Goal: Task Accomplishment & Management: Use online tool/utility

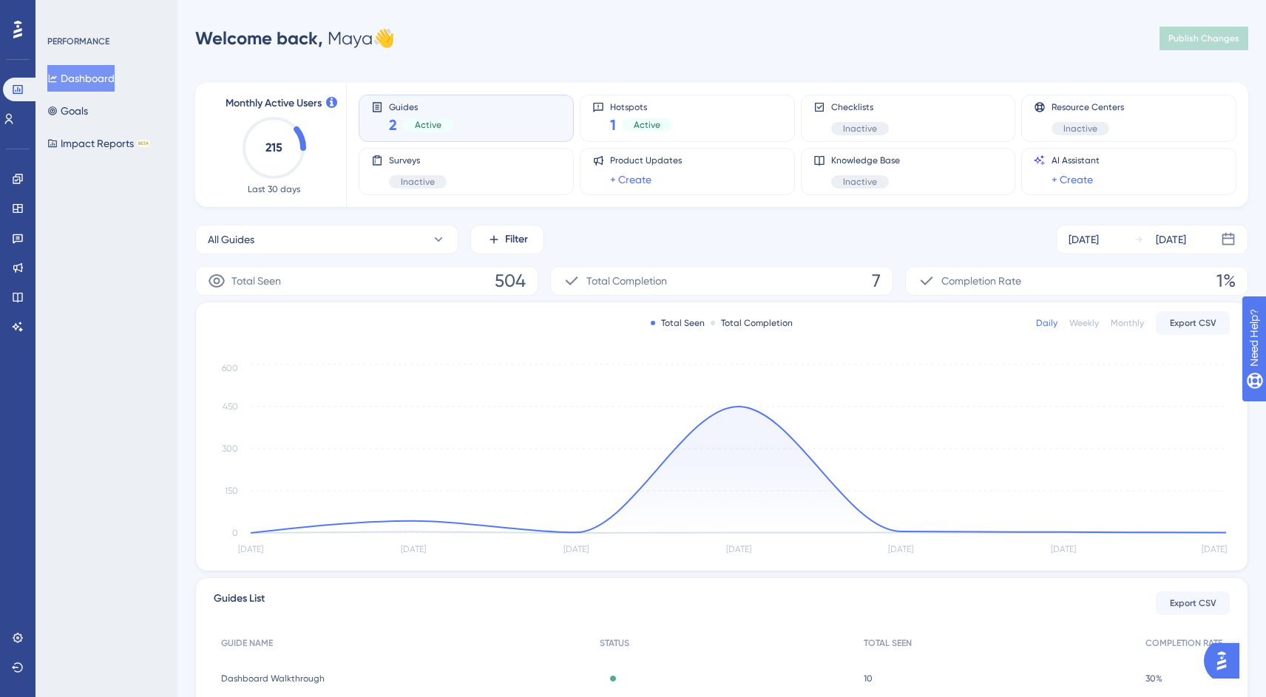
click at [481, 125] on div "Guides 2 Active" at bounding box center [466, 118] width 190 height 34
click at [14, 179] on icon at bounding box center [18, 179] width 12 height 12
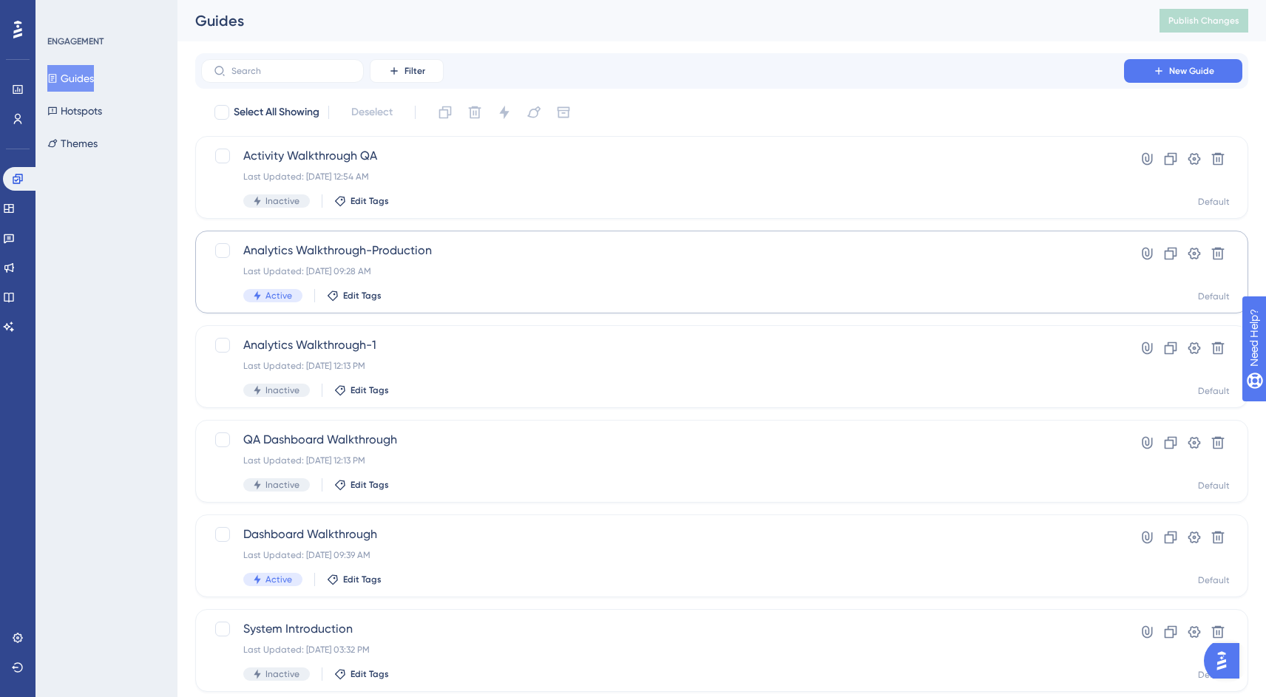
scroll to position [42, 0]
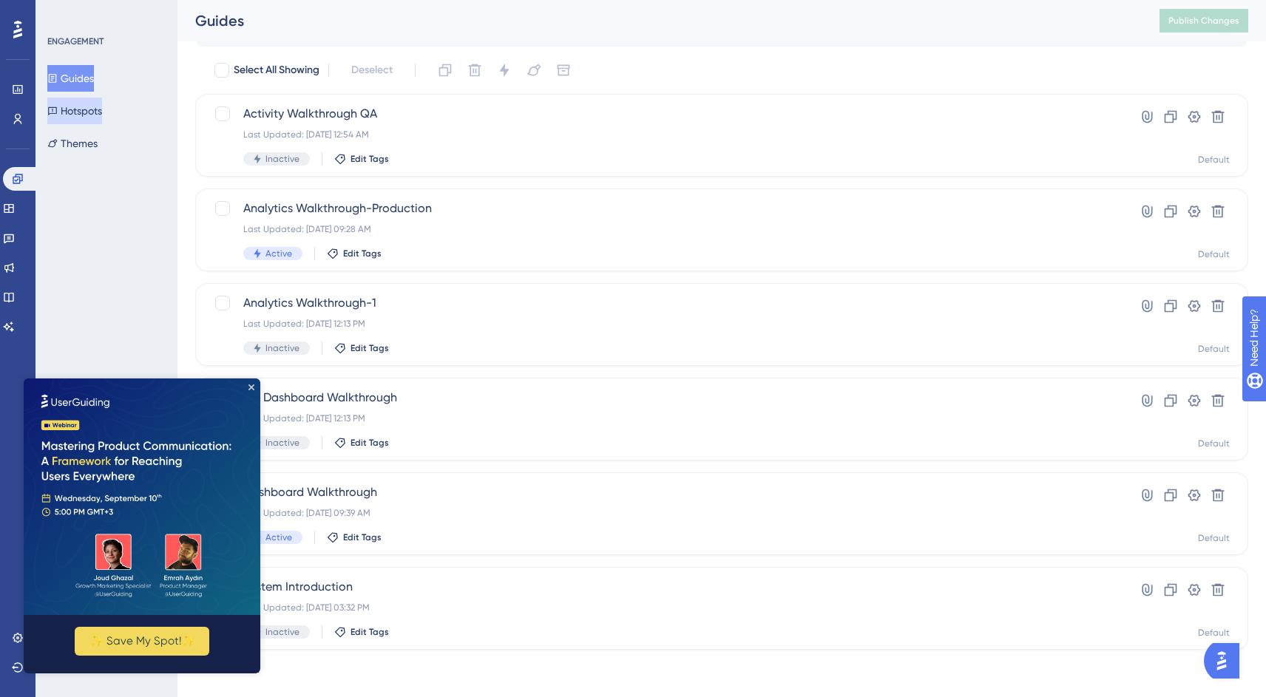
click at [95, 109] on button "Hotspots" at bounding box center [74, 111] width 55 height 27
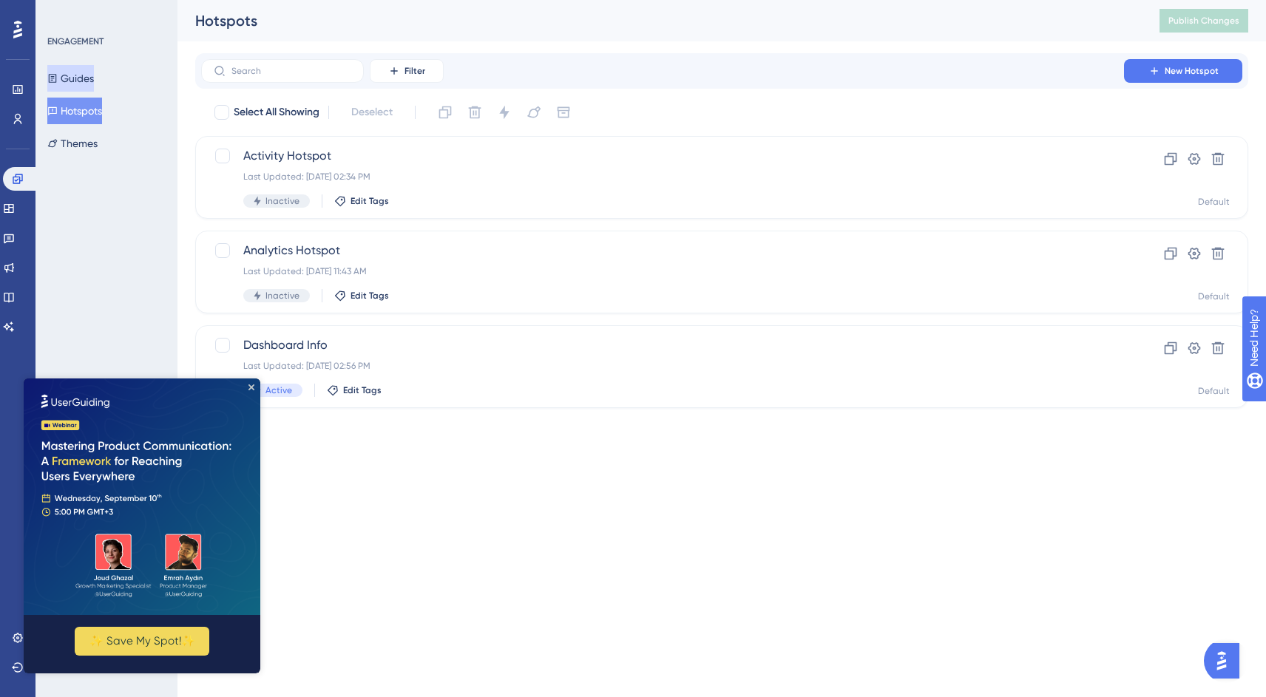
click at [92, 77] on button "Guides" at bounding box center [70, 78] width 47 height 27
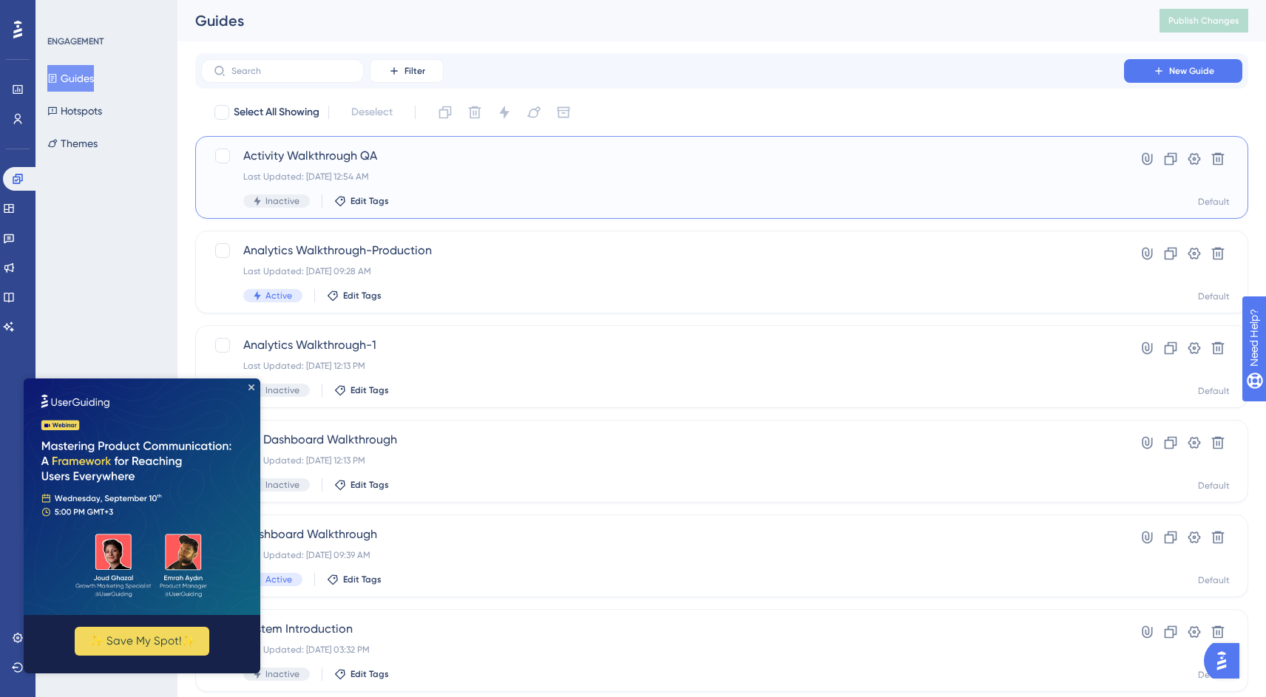
click at [527, 177] on div "Last Updated: [DATE] 12:54 AM" at bounding box center [662, 177] width 838 height 12
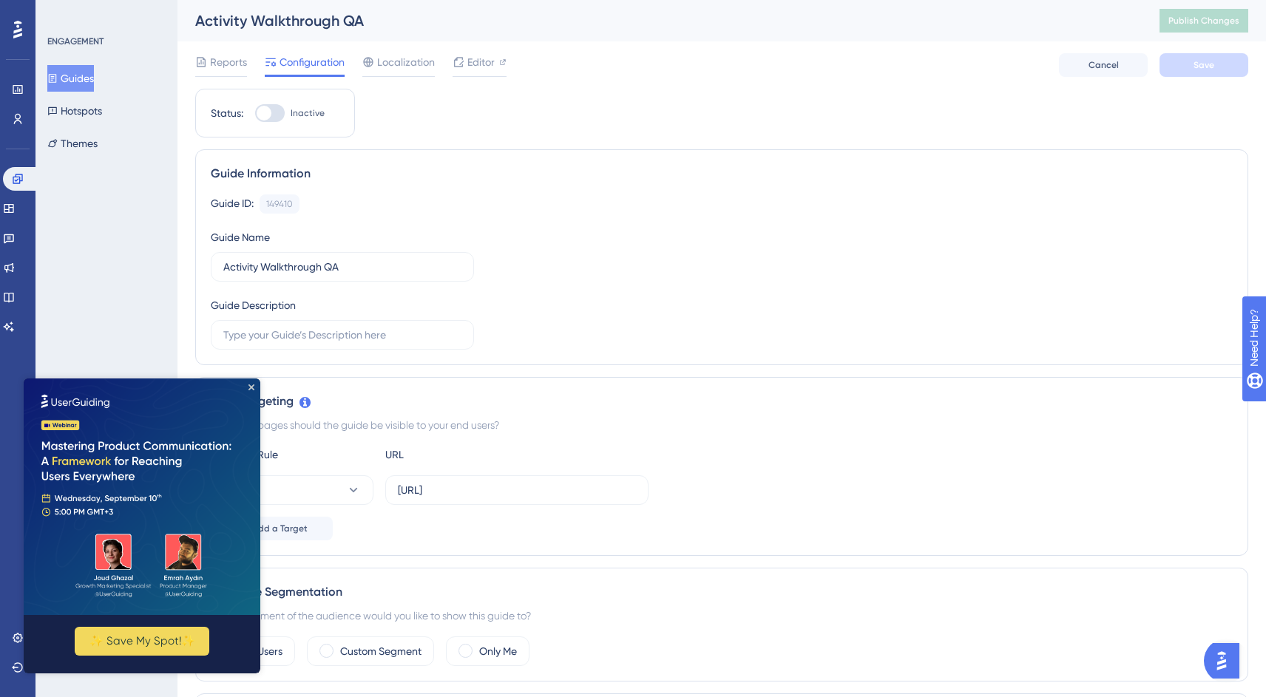
click at [90, 74] on button "Guides" at bounding box center [70, 78] width 47 height 27
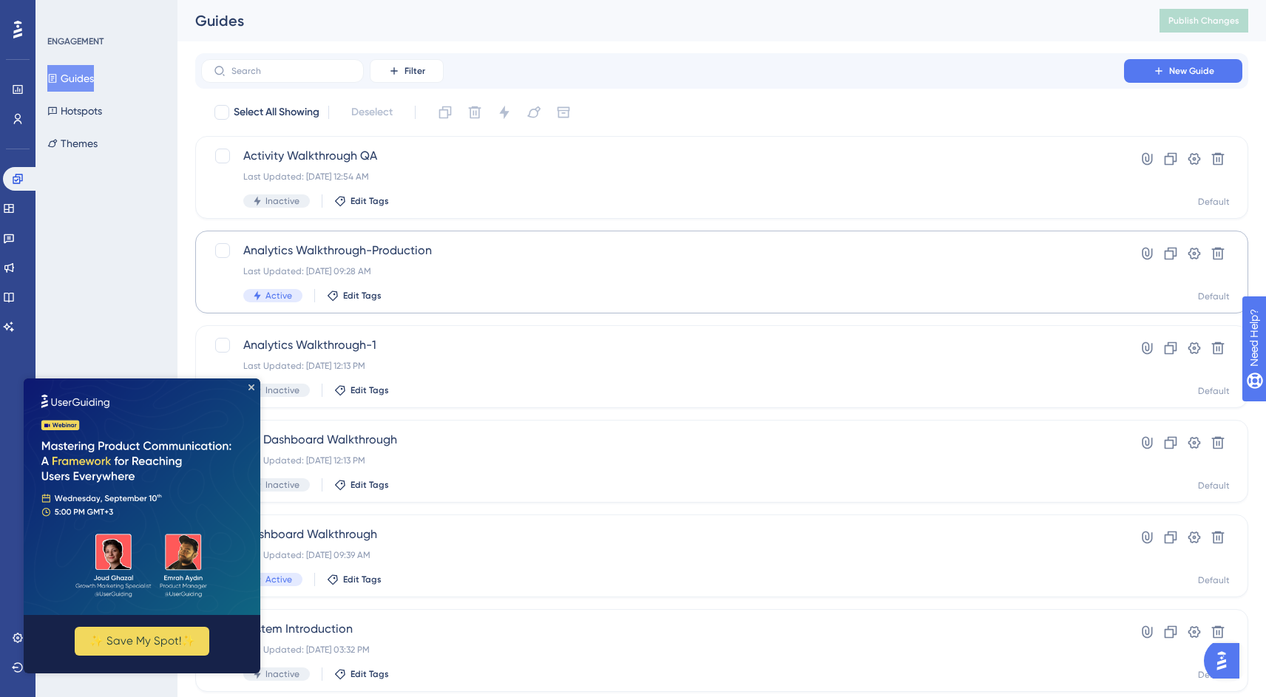
scroll to position [42, 0]
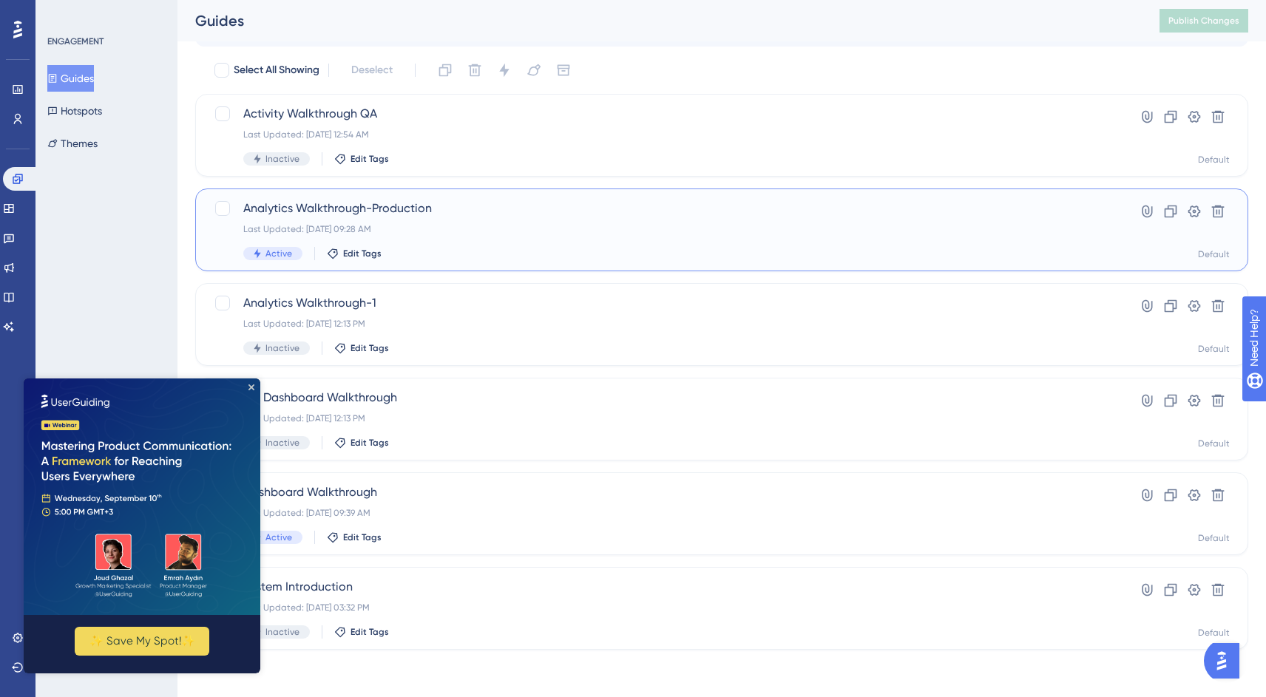
click at [503, 239] on div "Analytics Walkthrough-Production Last Updated: [DATE] 09:28 AM Active Edit Tags" at bounding box center [662, 230] width 838 height 61
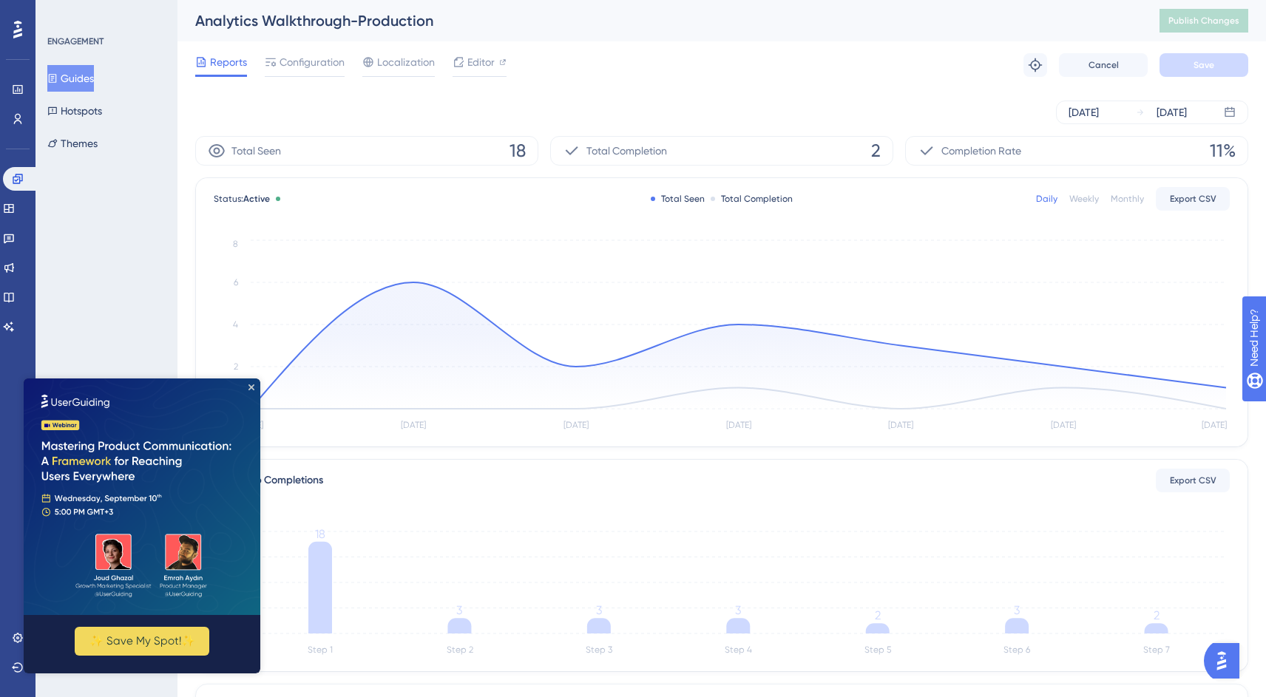
scroll to position [42, 0]
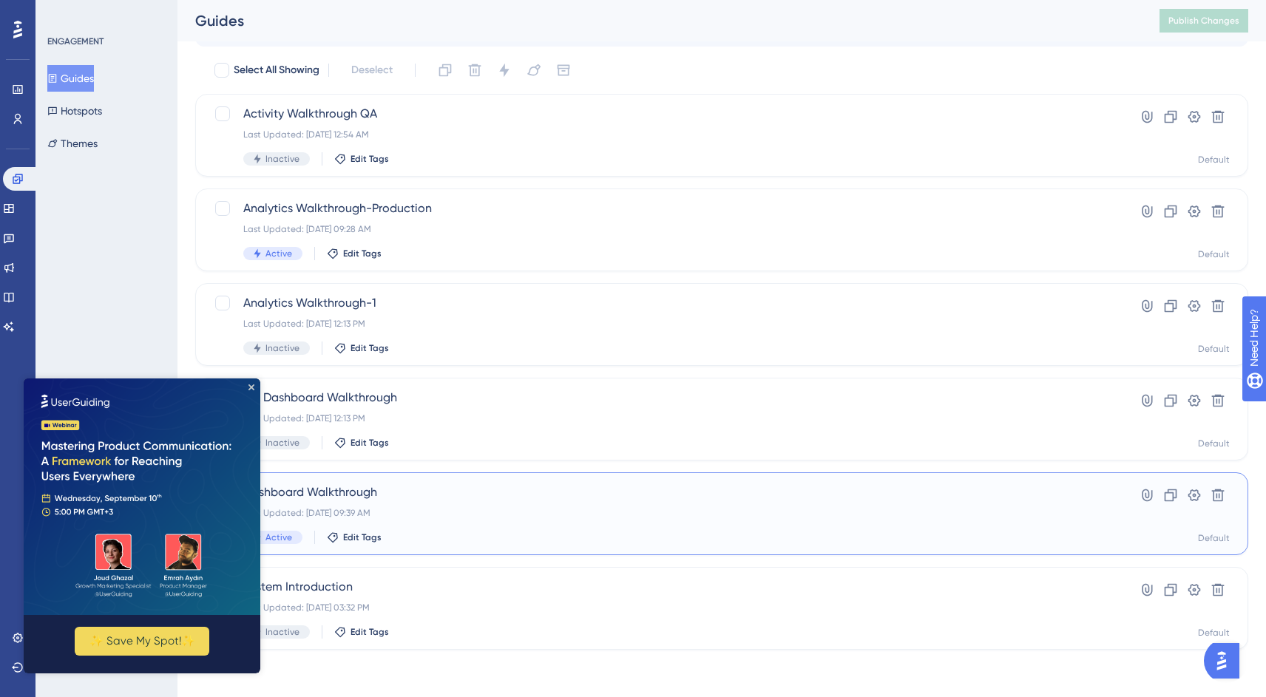
click at [486, 495] on span "Dashboard Walkthrough" at bounding box center [662, 492] width 838 height 18
